Goal: Book appointment/travel/reservation

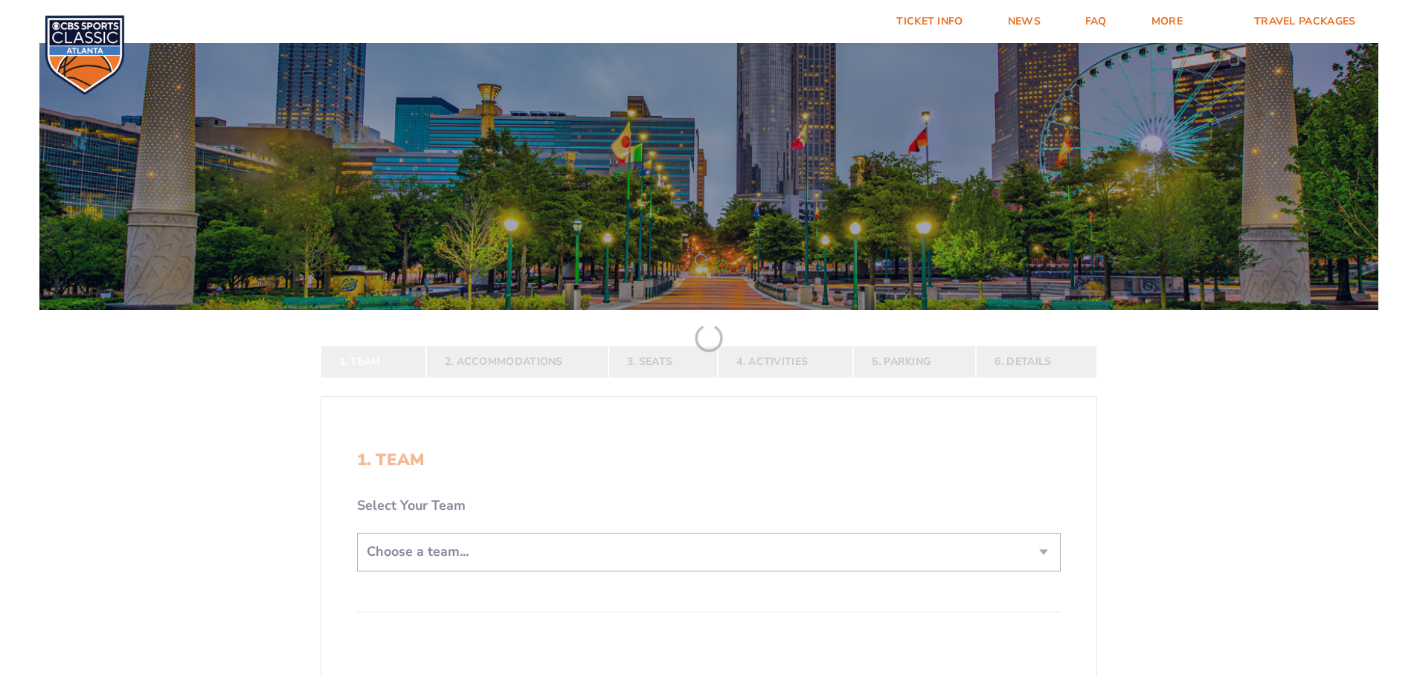
scroll to position [297, 0]
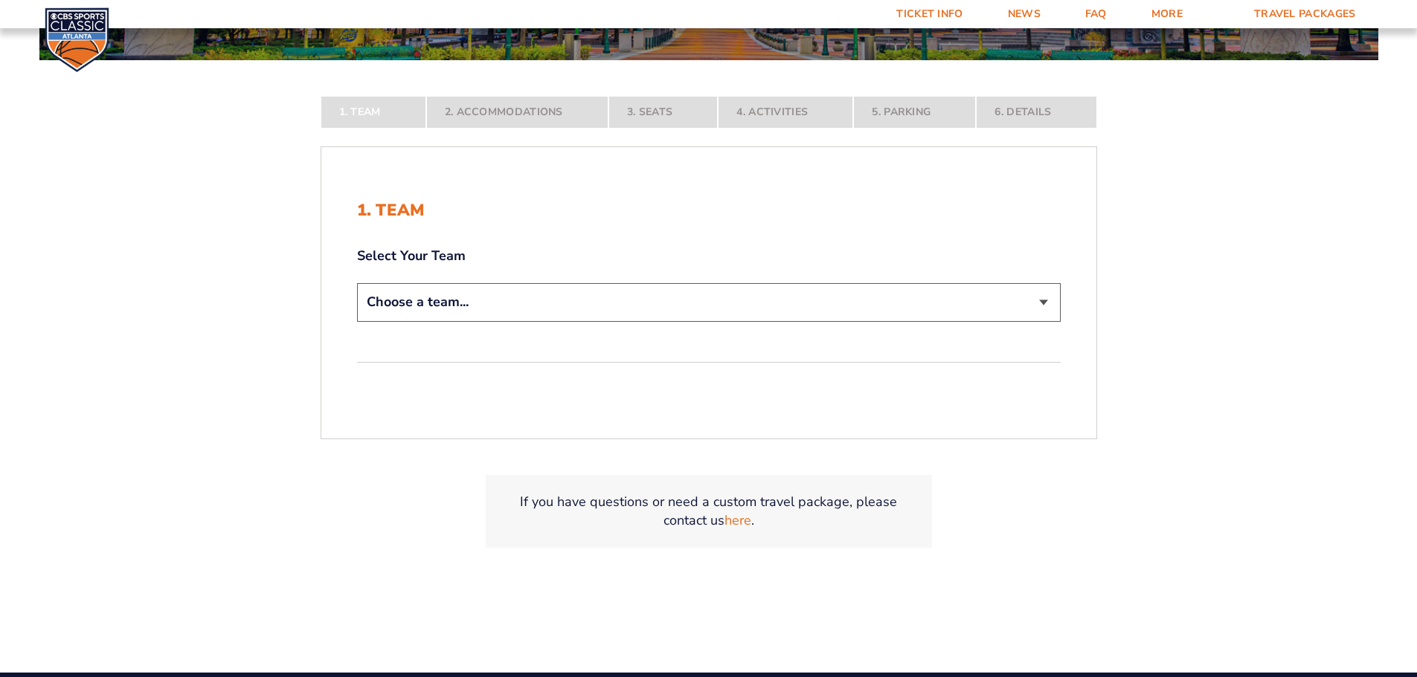
click at [420, 300] on select "Choose a team... [US_STATE] Wildcats [US_STATE] State Buckeyes [US_STATE] Tar H…" at bounding box center [708, 302] width 703 height 38
select select "12956"
click at [357, 321] on select "Choose a team... [US_STATE] Wildcats [US_STATE] State Buckeyes [US_STATE] Tar H…" at bounding box center [708, 302] width 703 height 38
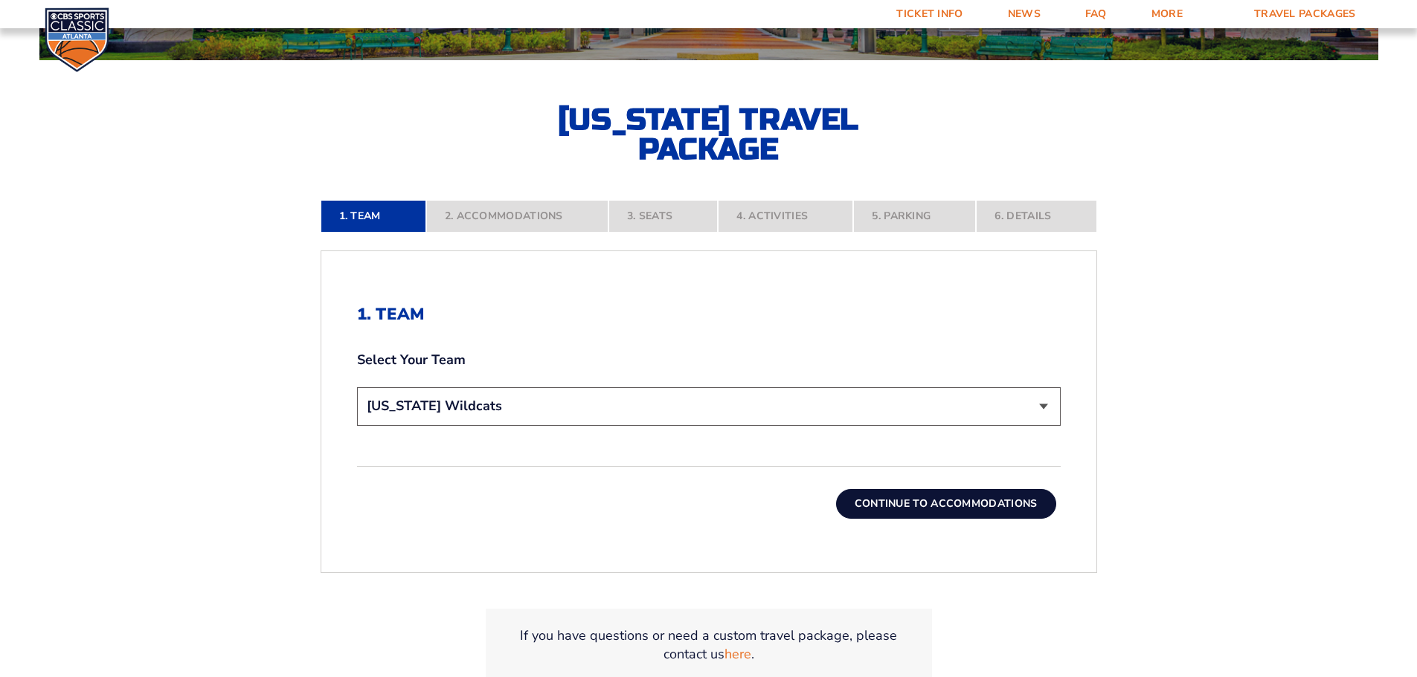
click at [936, 500] on button "Continue To Accommodations" at bounding box center [946, 504] width 220 height 30
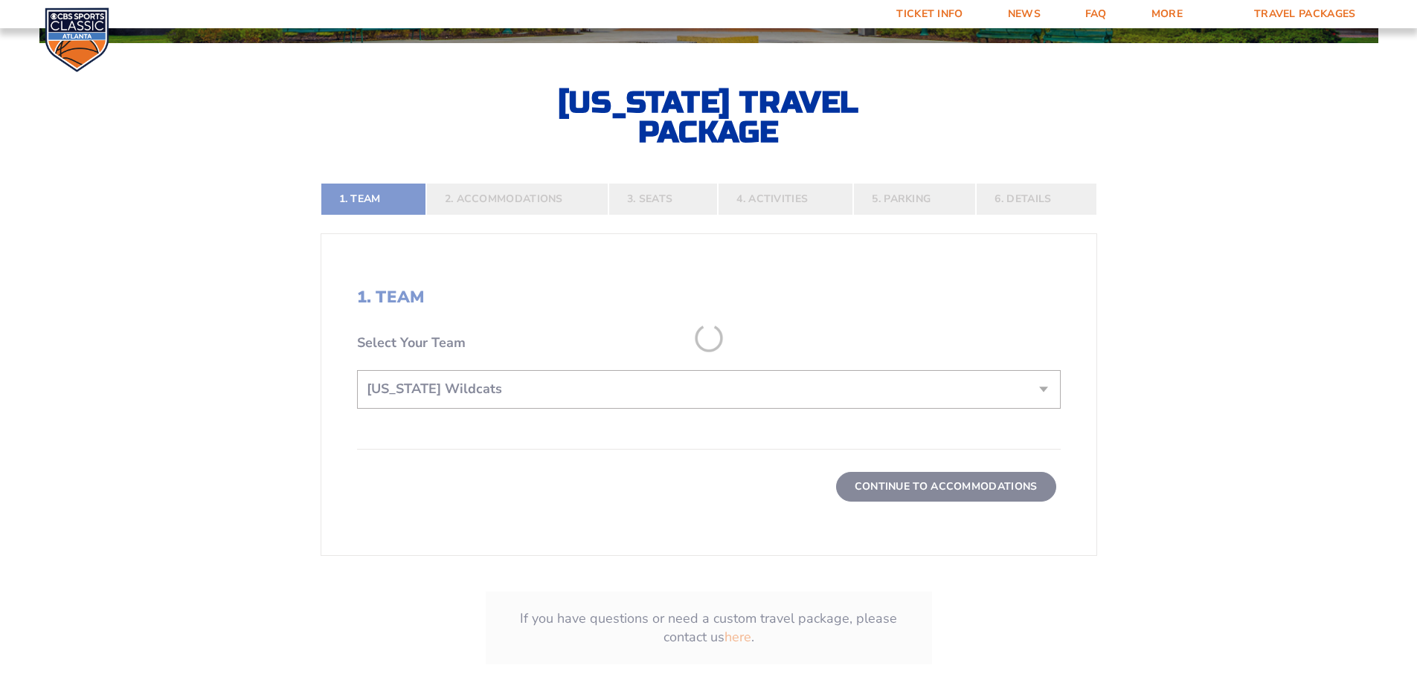
scroll to position [321, 0]
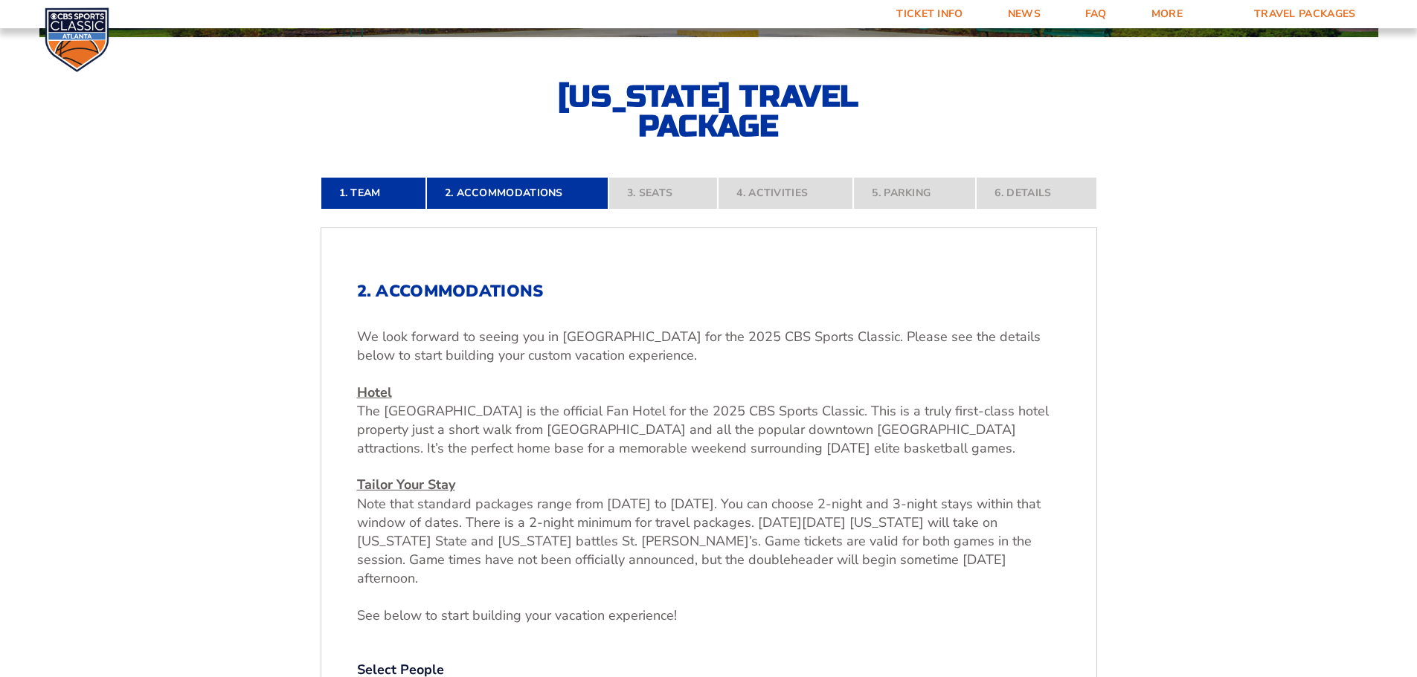
drag, startPoint x: 847, startPoint y: 231, endPoint x: 795, endPoint y: 255, distance: 57.5
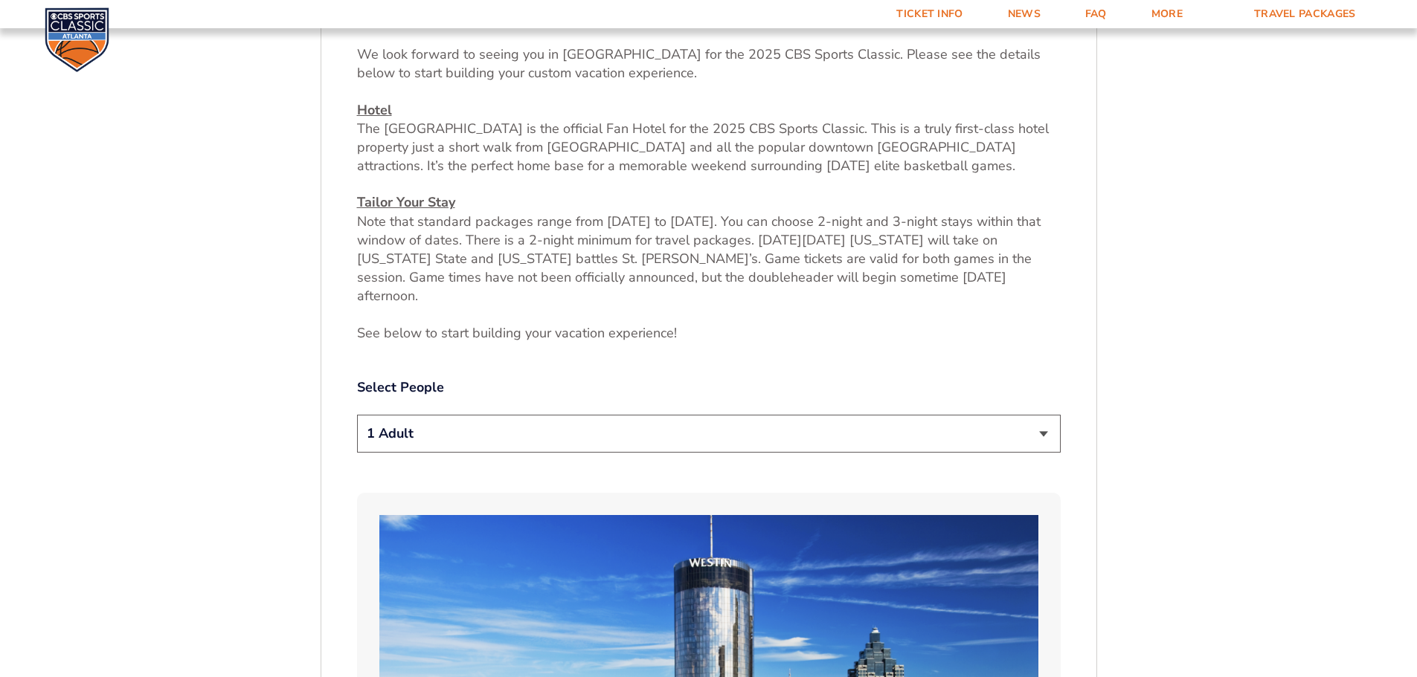
scroll to position [692, 0]
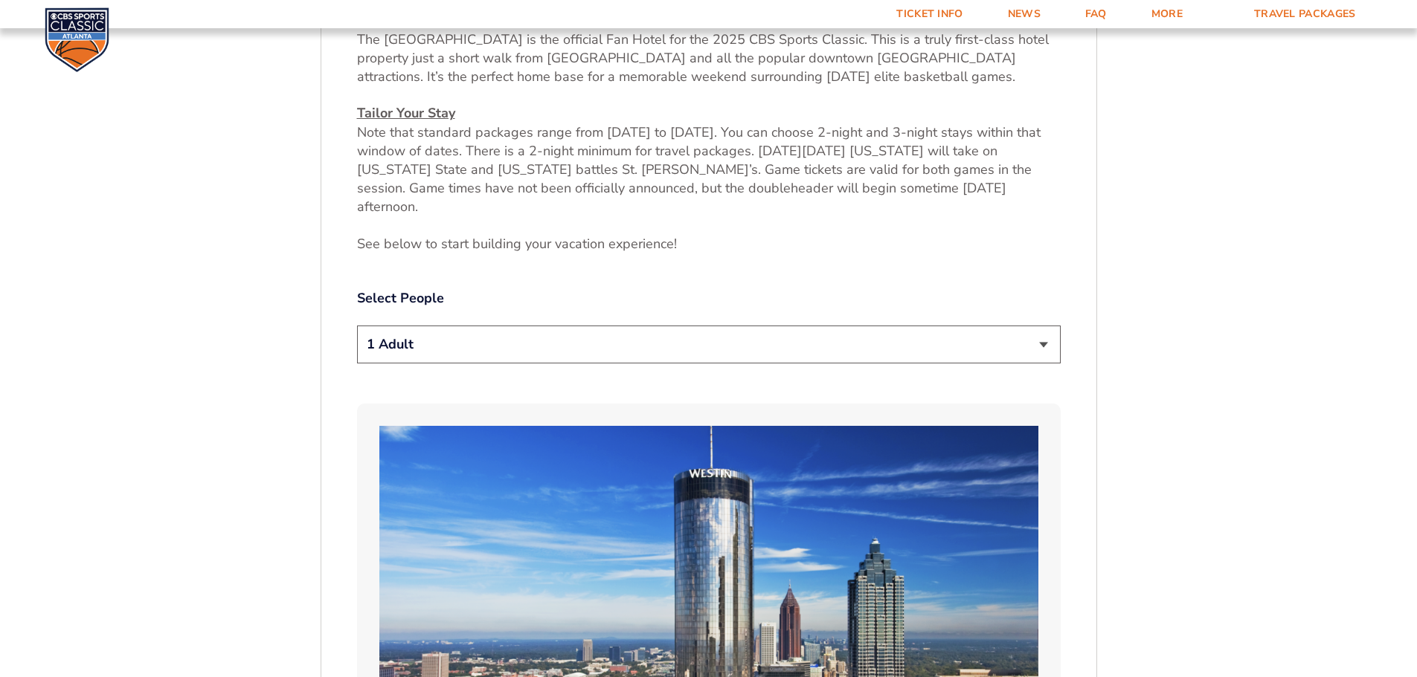
click at [599, 326] on select "1 Adult 2 Adults 3 Adults 4 Adults 2 Adults + 1 Child 2 Adults + 2 Children 2 A…" at bounding box center [708, 345] width 703 height 38
select select "2 Adults"
click at [357, 326] on select "1 Adult 2 Adults 3 Adults 4 Adults 2 Adults + 1 Child 2 Adults + 2 Children 2 A…" at bounding box center [708, 345] width 703 height 38
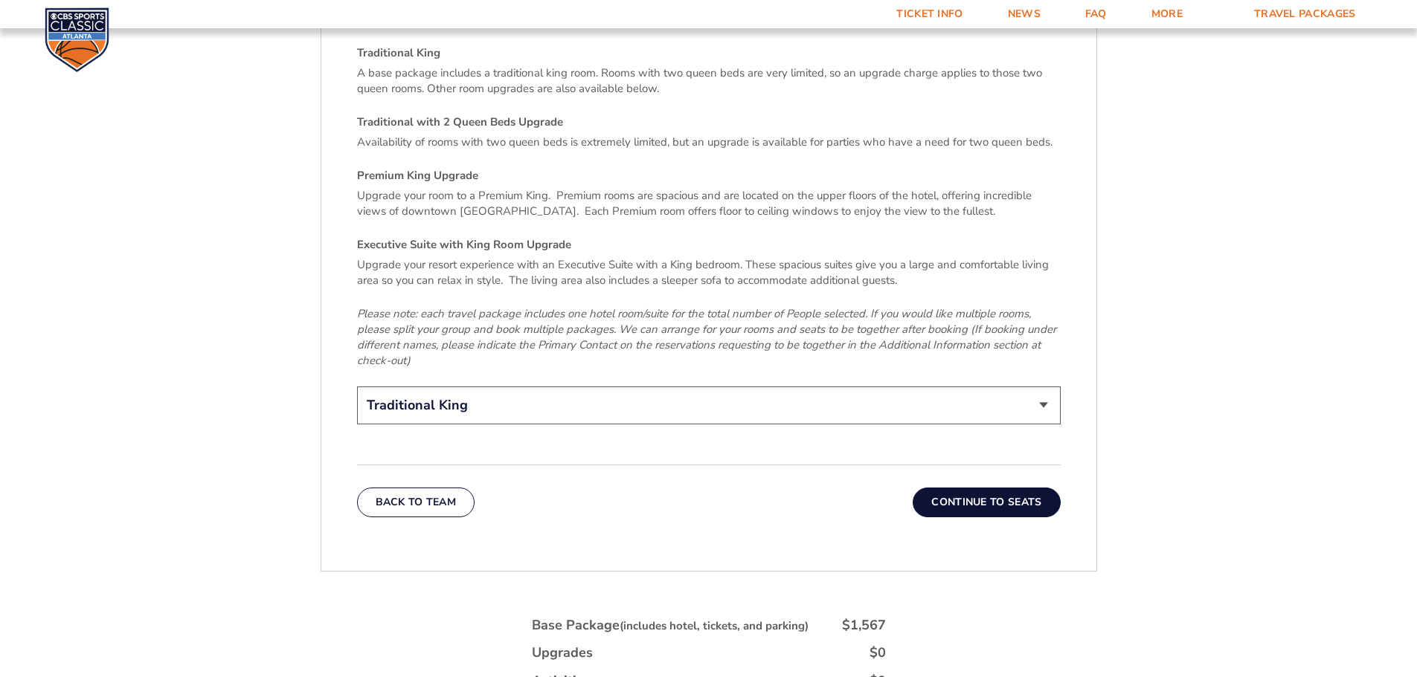
scroll to position [2328, 0]
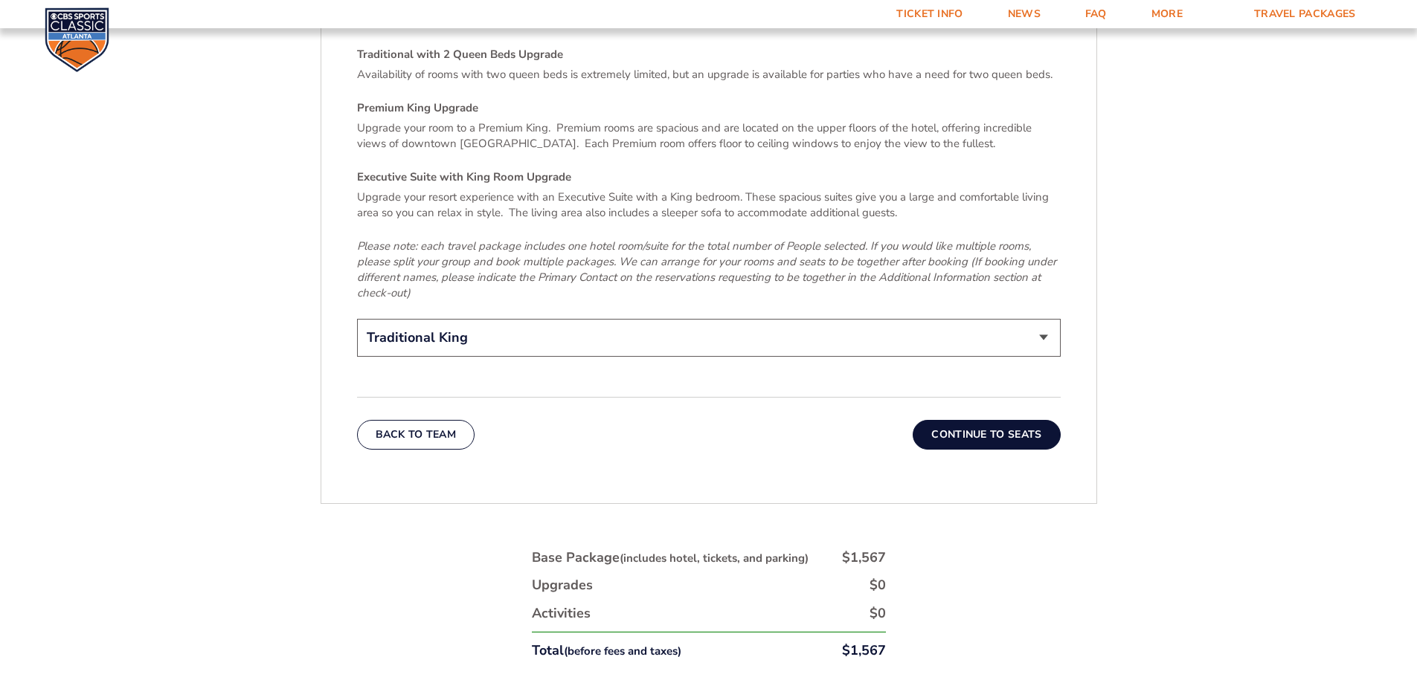
click at [985, 420] on button "Continue To Seats" at bounding box center [985, 435] width 147 height 30
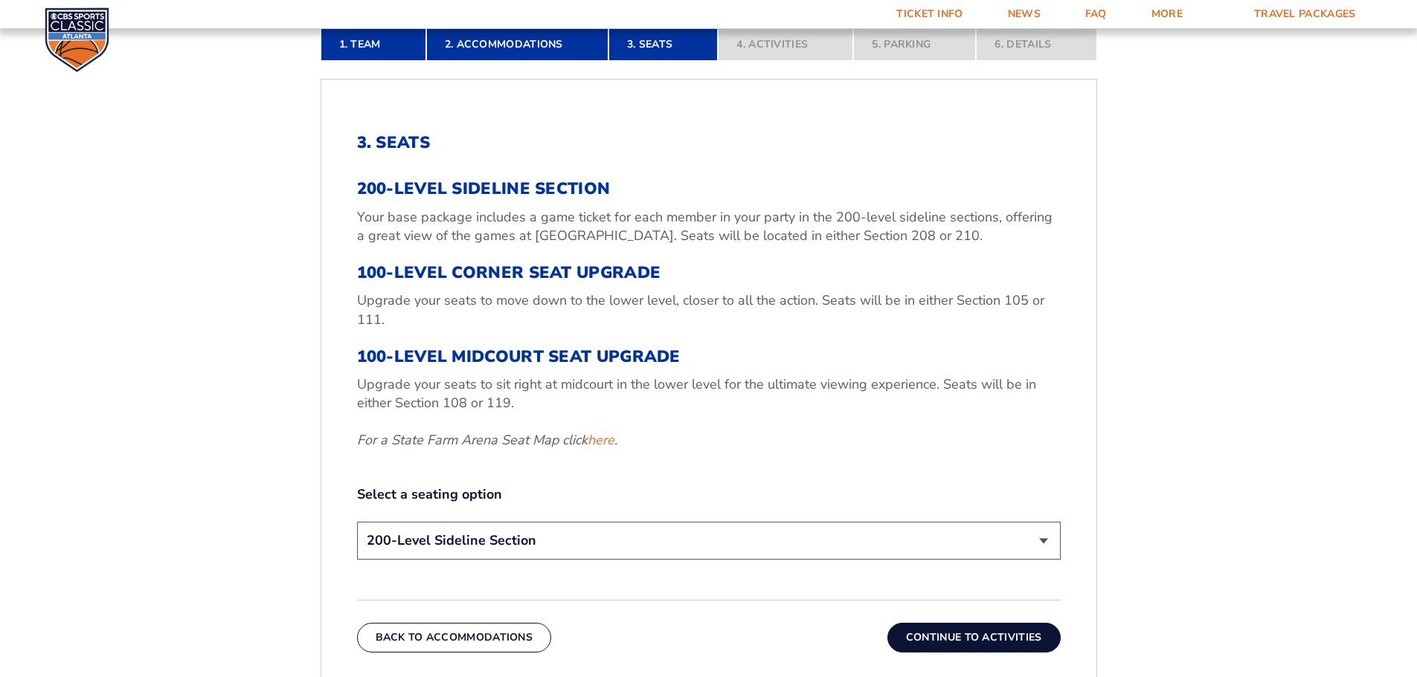
scroll to position [544, 0]
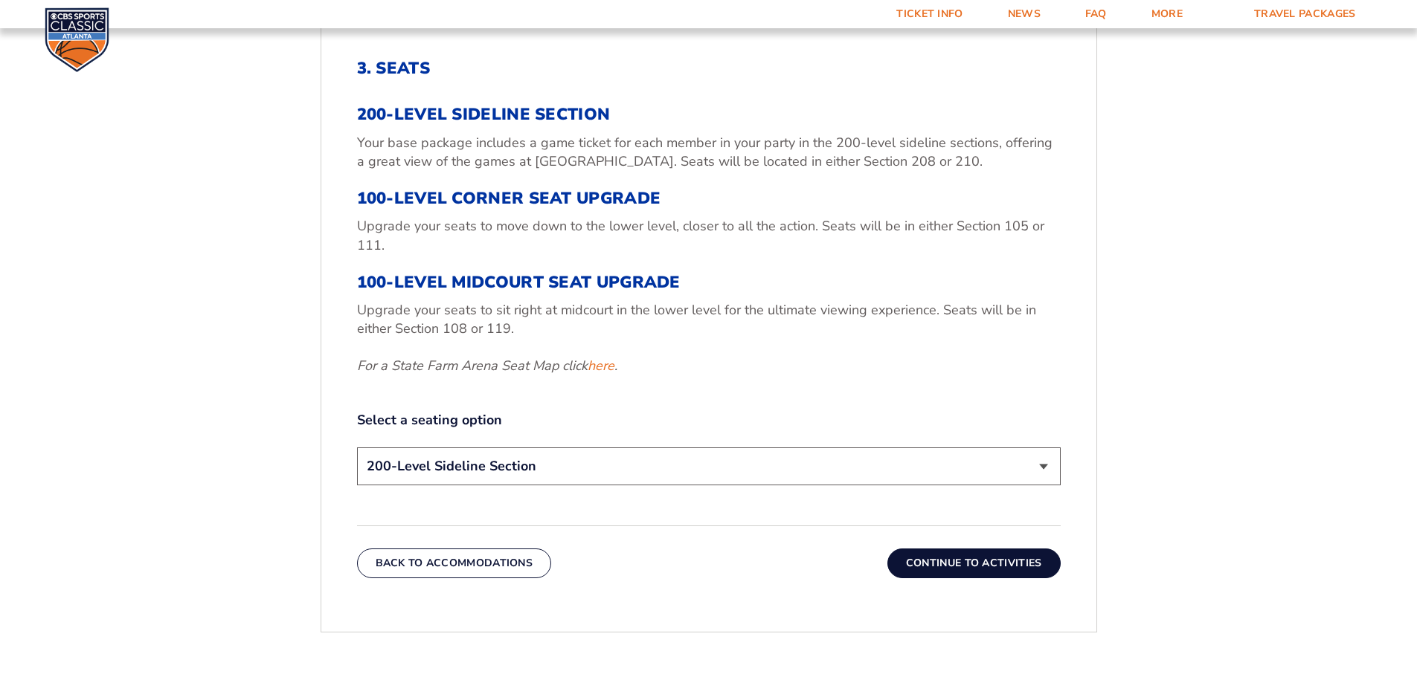
click at [457, 476] on select "200-Level Sideline Section 100-Level Corner Seat Upgrade (+$120 per person) 100…" at bounding box center [708, 467] width 703 height 38
click at [468, 470] on select "200-Level Sideline Section 100-Level Corner Seat Upgrade (+$120 per person) 100…" at bounding box center [708, 467] width 703 height 38
click at [984, 570] on button "Continue To Activities" at bounding box center [973, 564] width 173 height 30
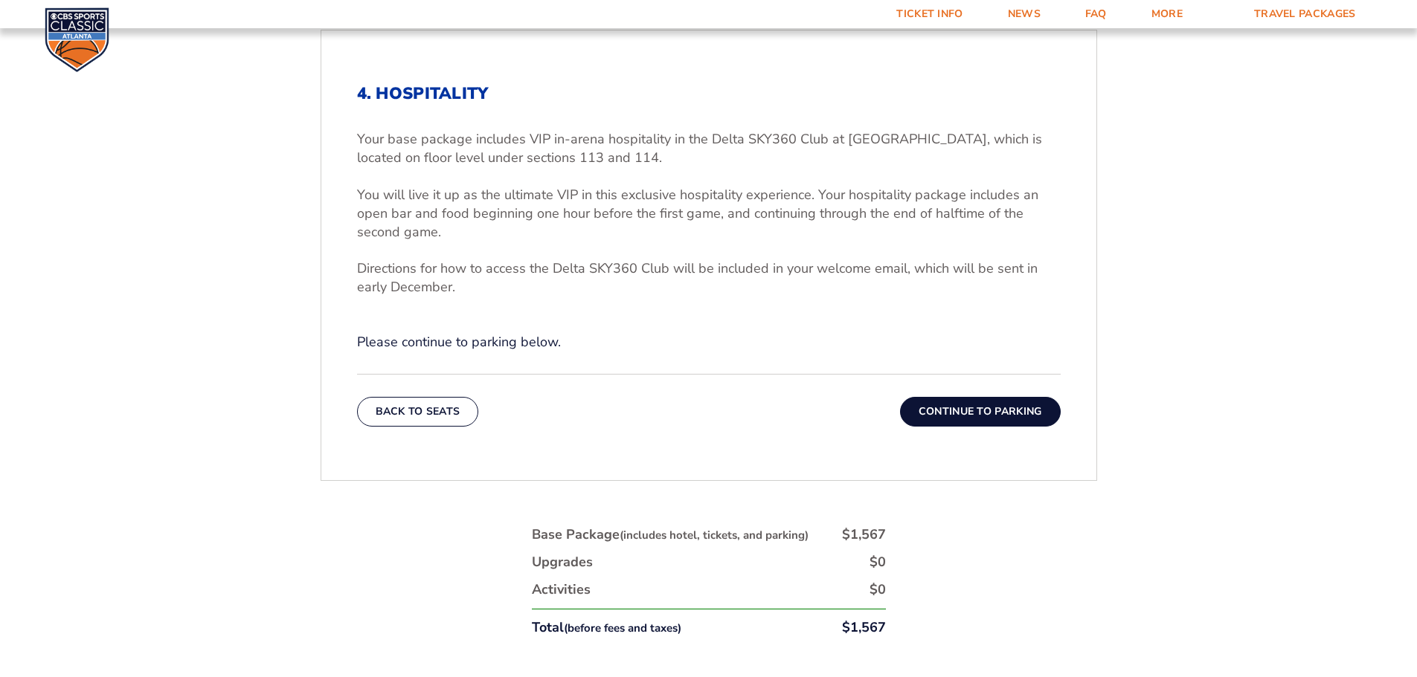
scroll to position [618, 0]
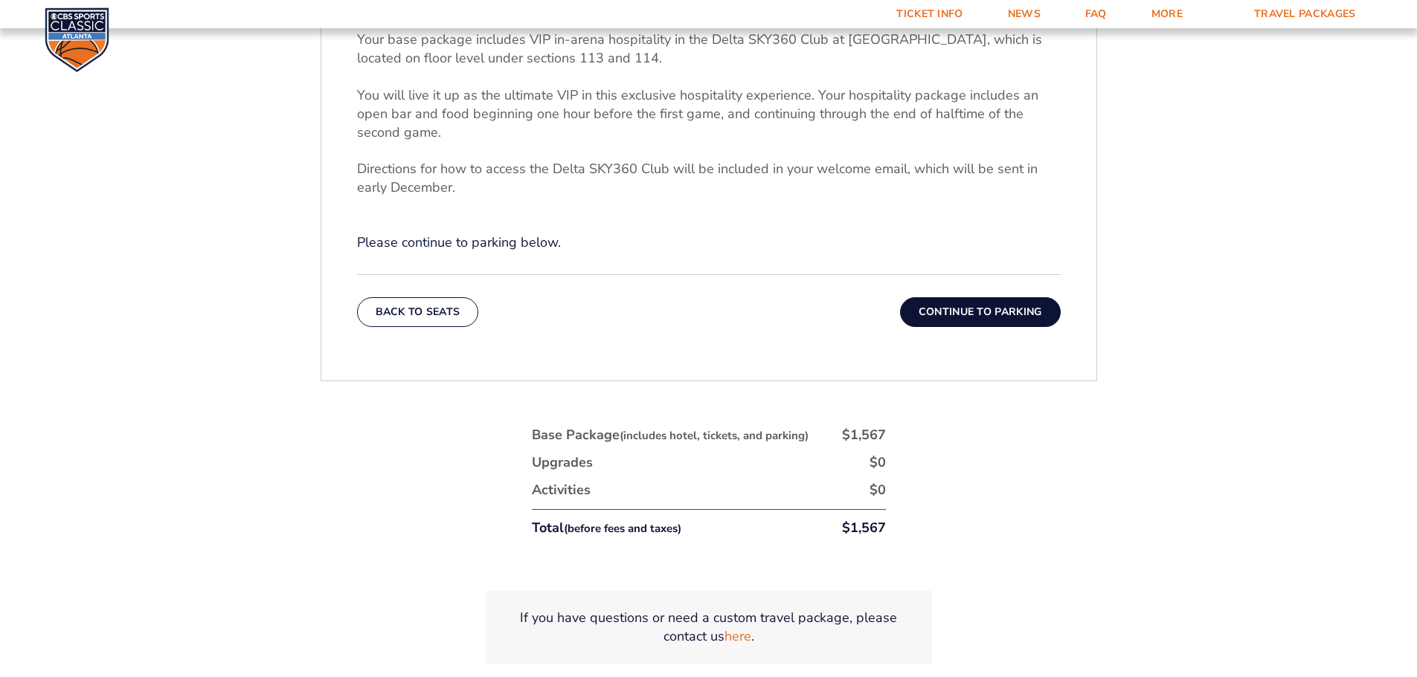
click at [950, 321] on button "Continue To Parking" at bounding box center [980, 312] width 161 height 30
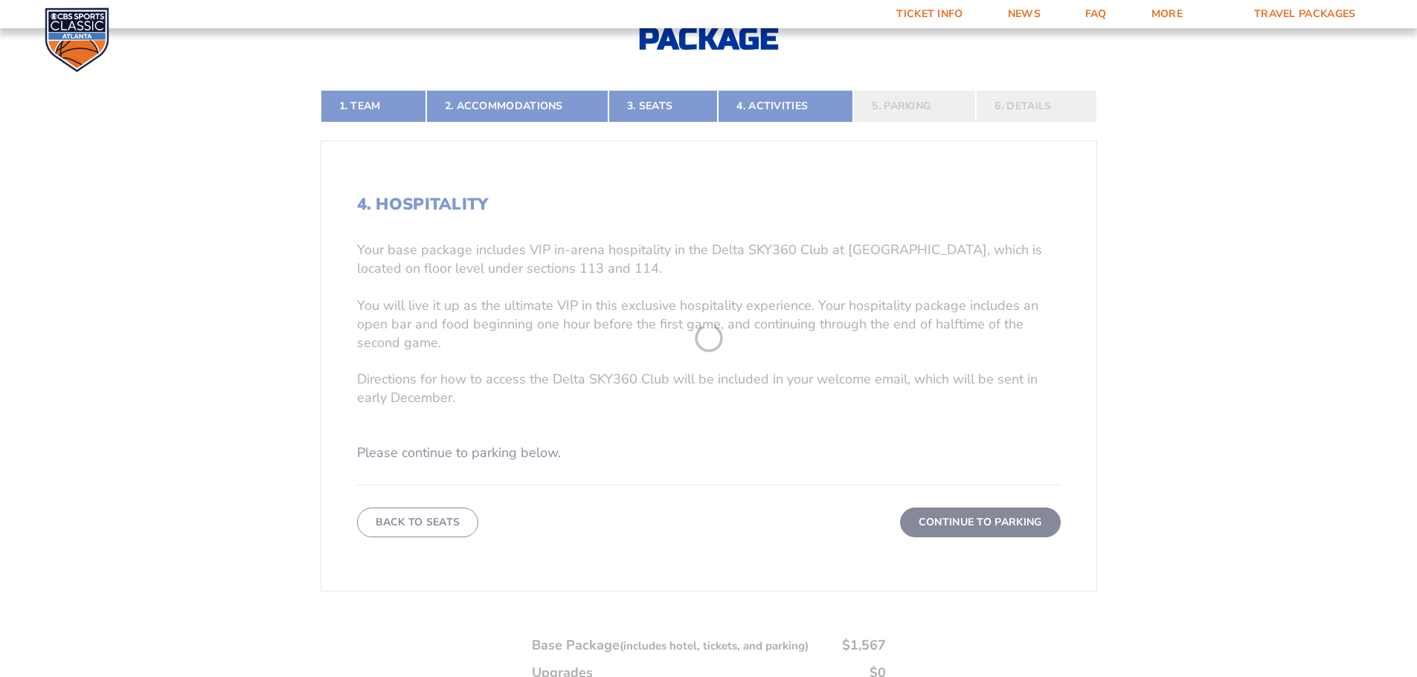
scroll to position [321, 0]
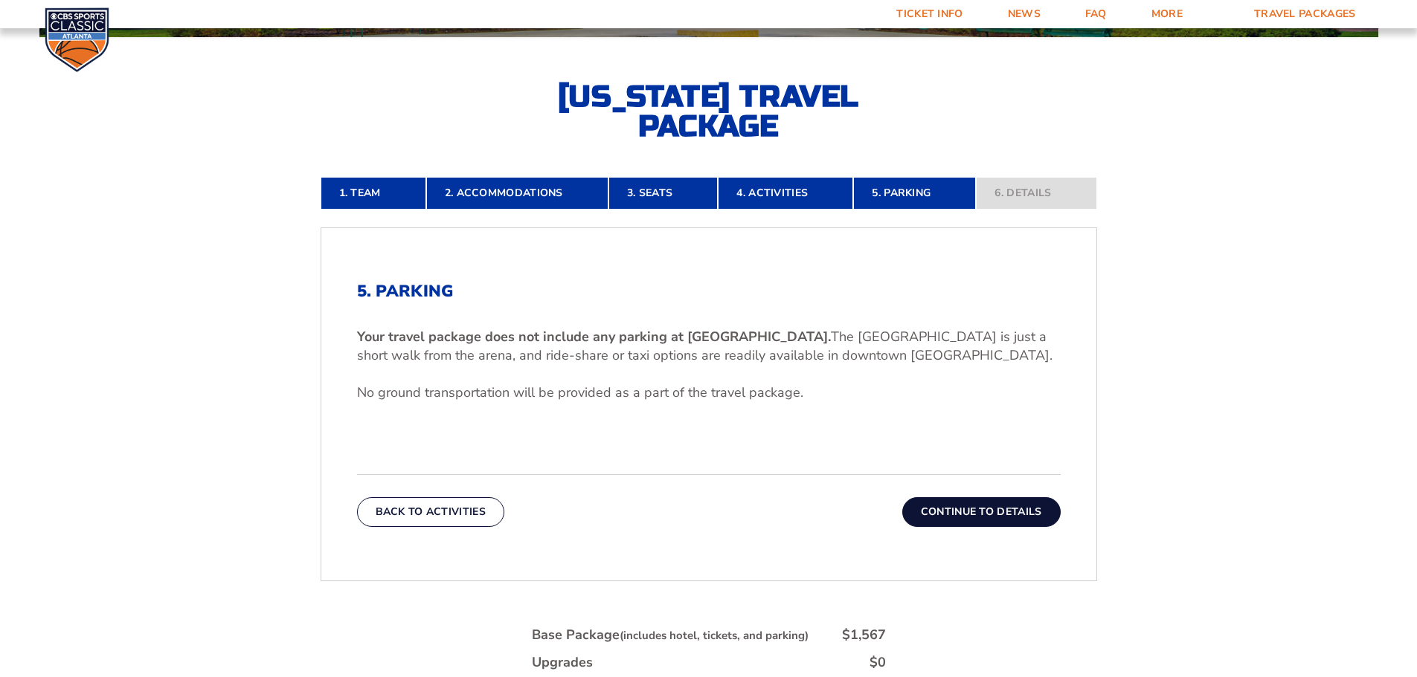
click at [942, 506] on button "Continue To Details" at bounding box center [981, 512] width 158 height 30
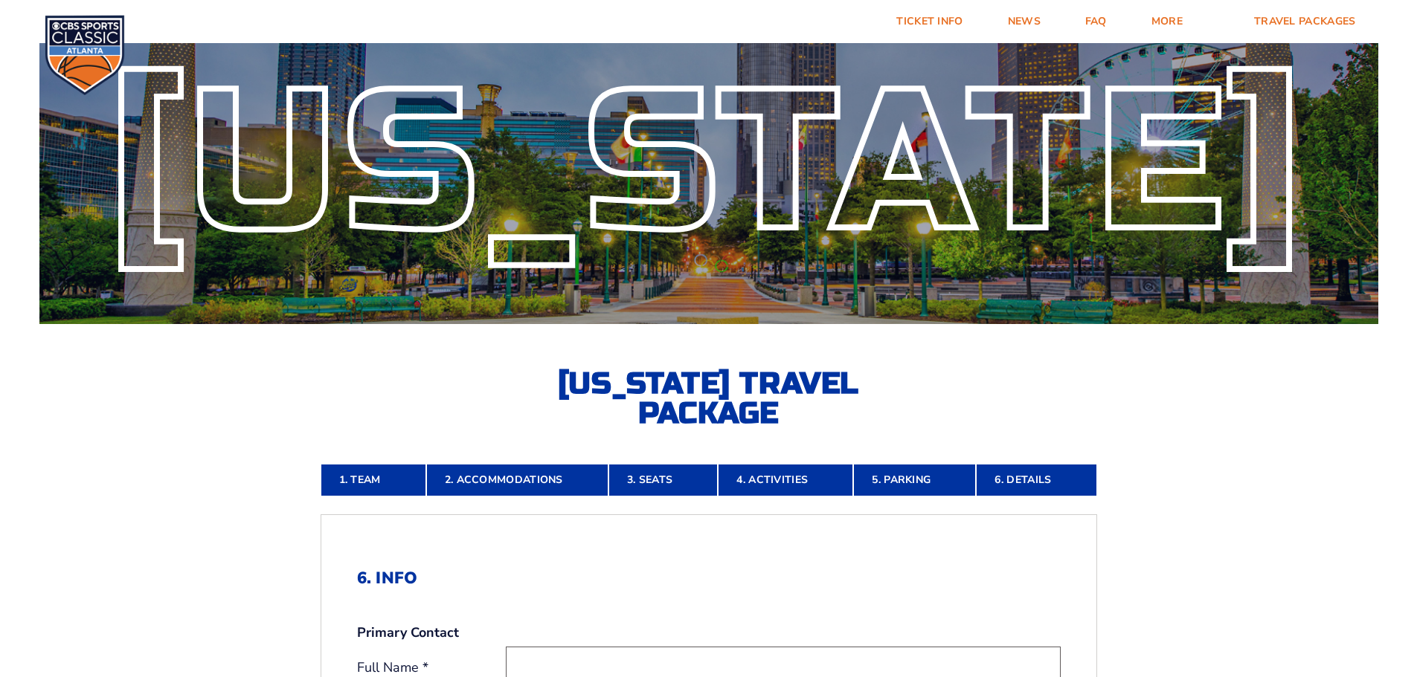
scroll to position [0, 0]
